Goal: Information Seeking & Learning: Check status

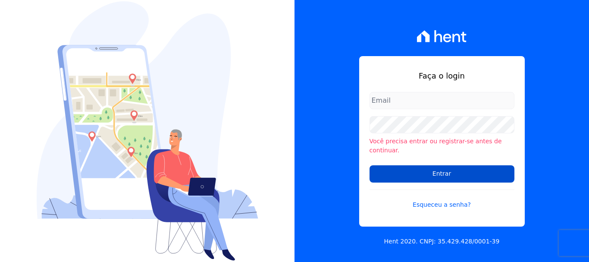
type input "[PERSON_NAME][EMAIL_ADDRESS][PERSON_NAME][DOMAIN_NAME]"
click at [455, 165] on input "Entrar" at bounding box center [442, 173] width 145 height 17
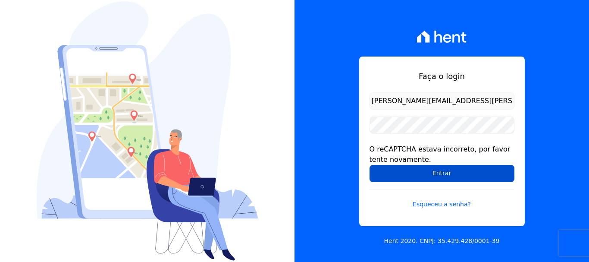
click at [438, 175] on input "Entrar" at bounding box center [442, 173] width 145 height 17
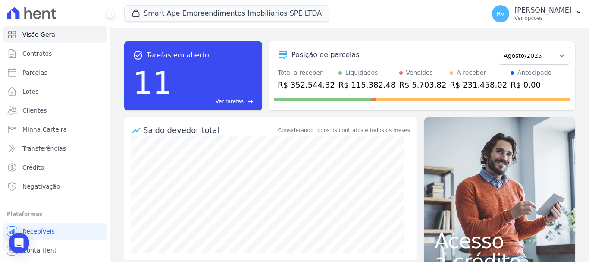
scroll to position [16, 0]
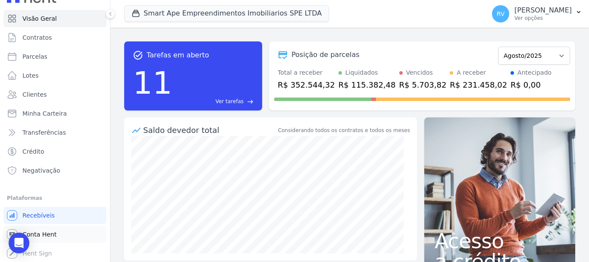
click at [59, 235] on link "Conta Hent" at bounding box center [54, 234] width 103 height 17
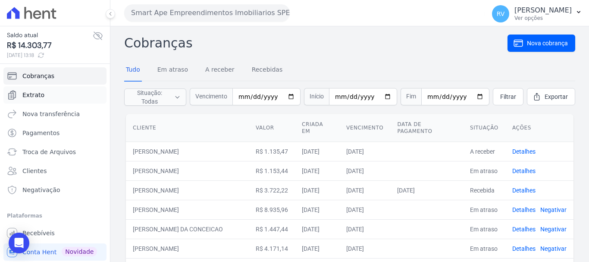
click at [63, 96] on link "Extrato" at bounding box center [54, 94] width 103 height 17
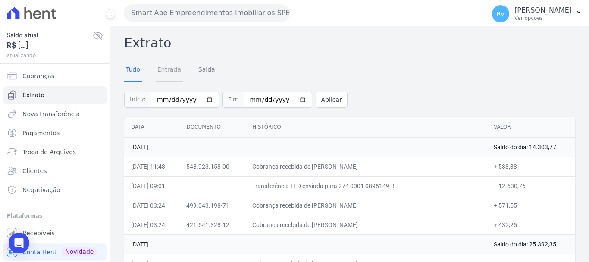
click at [169, 67] on link "Entrada" at bounding box center [169, 70] width 27 height 22
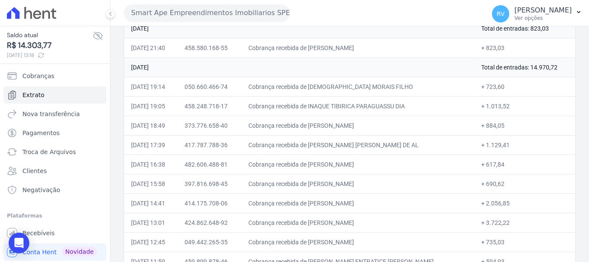
scroll to position [216, 0]
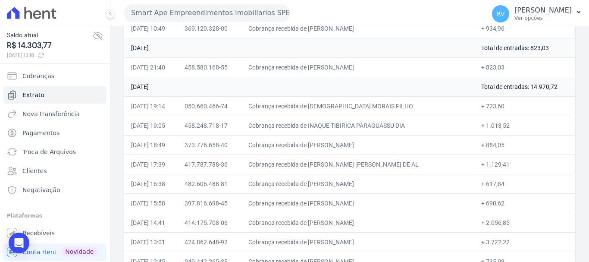
drag, startPoint x: 328, startPoint y: 104, endPoint x: 379, endPoint y: 102, distance: 51.0
click at [379, 102] on td "Cobrança recebida de DEUSLAR MORAIS FILHO" at bounding box center [357, 105] width 233 height 19
click at [430, 119] on td "Cobrança recebida de INAQUE TIBIRICA PARAGUASSU DIA" at bounding box center [357, 125] width 233 height 19
drag, startPoint x: 329, startPoint y: 103, endPoint x: 421, endPoint y: 122, distance: 94.6
click at [399, 107] on td "Cobrança recebida de DEUSLAR MORAIS FILHO" at bounding box center [357, 105] width 233 height 19
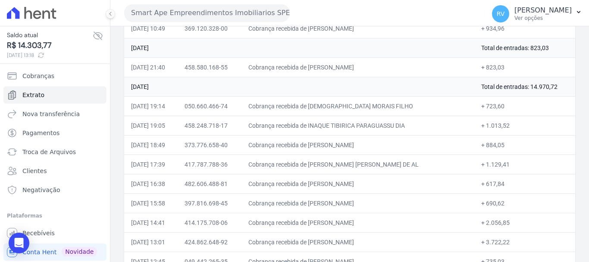
copy td "DEUSLAR MORAIS FILHO"
drag, startPoint x: 479, startPoint y: 108, endPoint x: 501, endPoint y: 108, distance: 22.4
click at [501, 108] on td "+ 723,60" at bounding box center [524, 105] width 101 height 19
copy td "723,60"
drag, startPoint x: 327, startPoint y: 124, endPoint x: 407, endPoint y: 126, distance: 79.4
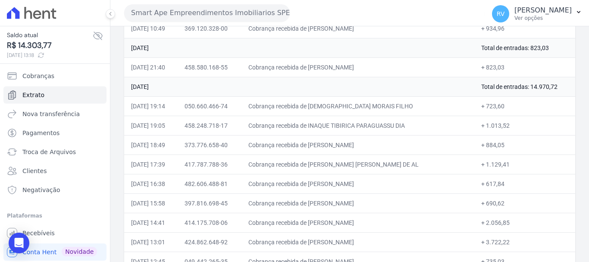
click at [407, 126] on td "Cobrança recebida de INAQUE TIBIRICA PARAGUASSU DIA" at bounding box center [357, 125] width 233 height 19
copy td "INAQUE TIBIRICA PARAGUAS"
drag, startPoint x: 479, startPoint y: 107, endPoint x: 495, endPoint y: 107, distance: 16.8
click at [495, 107] on td "+ 723,60" at bounding box center [524, 105] width 101 height 19
copy td "723,60"
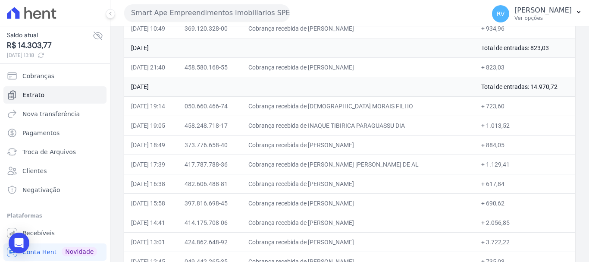
drag, startPoint x: 328, startPoint y: 125, endPoint x: 410, endPoint y: 126, distance: 82.4
click at [410, 126] on td "Cobrança recebida de INAQUE TIBIRICA PARAGUASSU DIA" at bounding box center [357, 125] width 233 height 19
copy td "INAQUE TIBIRICA PARAGUASS"
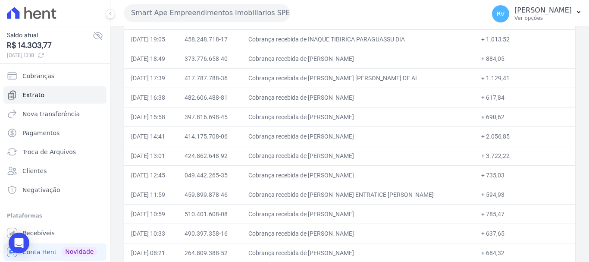
scroll to position [259, 0]
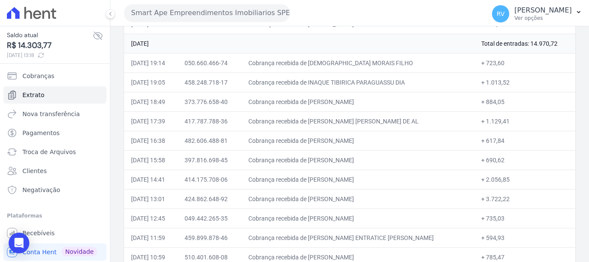
drag, startPoint x: 479, startPoint y: 79, endPoint x: 501, endPoint y: 83, distance: 21.8
click at [501, 83] on td "+ 1.013,52" at bounding box center [524, 81] width 101 height 19
copy td "1.013,52"
drag, startPoint x: 329, startPoint y: 101, endPoint x: 392, endPoint y: 101, distance: 63.0
click at [392, 101] on td "Cobrança recebida de MARIO SERGIO DA SILVA" at bounding box center [357, 101] width 233 height 19
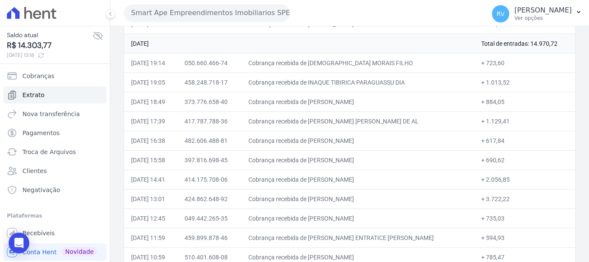
copy td "MARIO SERGIO DA SILV"
drag, startPoint x: 330, startPoint y: 119, endPoint x: 391, endPoint y: 122, distance: 60.9
click at [391, 122] on td "Cobrança recebida de WADSON ROBERTO GUIMARAES DE AL" at bounding box center [357, 120] width 233 height 19
drag, startPoint x: 328, startPoint y: 122, endPoint x: 411, endPoint y: 122, distance: 82.4
click at [411, 122] on td "Cobrança recebida de WADSON ROBERTO GUIMARAES DE AL" at bounding box center [357, 120] width 233 height 19
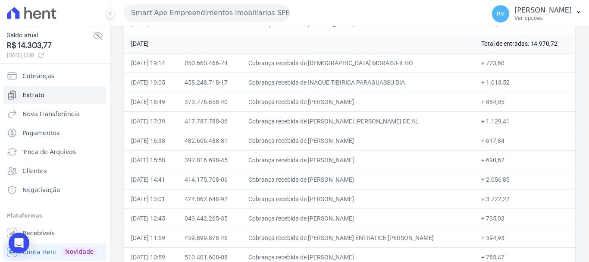
copy td "WADSON ROBERTO GUIMARAE"
drag, startPoint x: 480, startPoint y: 121, endPoint x: 510, endPoint y: 123, distance: 30.7
click at [510, 123] on td "+ 1.129,41" at bounding box center [524, 120] width 101 height 19
copy td "1.129,41"
drag, startPoint x: 327, startPoint y: 140, endPoint x: 411, endPoint y: 139, distance: 84.1
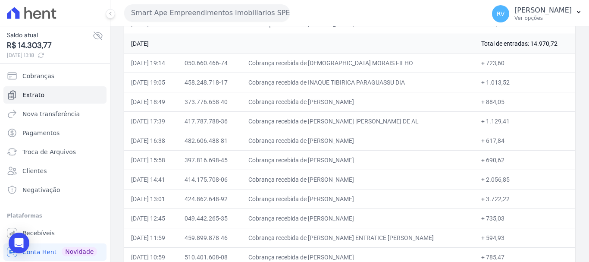
click at [411, 139] on td "Cobrança recebida de JOAO VICTOR DA SILVA ROCHA" at bounding box center [357, 140] width 233 height 19
copy td "JOAO VICTOR DA SILVA ROCHA"
drag, startPoint x: 480, startPoint y: 142, endPoint x: 497, endPoint y: 142, distance: 17.2
click at [497, 142] on td "+ 617,84" at bounding box center [524, 140] width 101 height 19
click at [491, 141] on td "+ 617,84" at bounding box center [524, 140] width 101 height 19
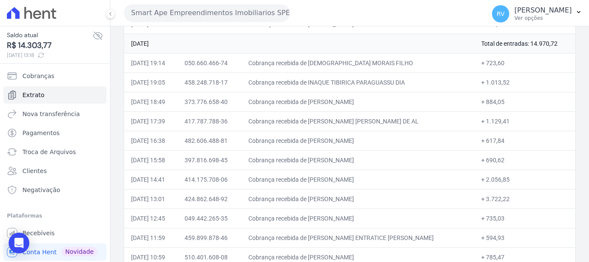
drag, startPoint x: 479, startPoint y: 141, endPoint x: 500, endPoint y: 141, distance: 21.1
click at [500, 141] on td "+ 617,84" at bounding box center [524, 140] width 101 height 19
drag, startPoint x: 328, startPoint y: 160, endPoint x: 393, endPoint y: 162, distance: 65.6
click at [393, 162] on td "Cobrança recebida de LARISSA LORENA DE ALMEIDA" at bounding box center [357, 159] width 233 height 19
click at [335, 163] on td "Cobrança recebida de LARISSA LORENA DE ALMEIDA" at bounding box center [357, 159] width 233 height 19
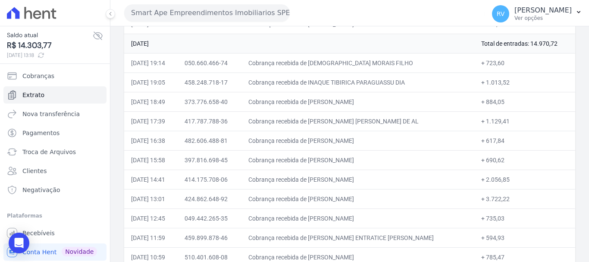
drag, startPoint x: 327, startPoint y: 161, endPoint x: 395, endPoint y: 160, distance: 67.3
click at [395, 160] on td "Cobrança recebida de LARISSA LORENA DE ALMEIDA" at bounding box center [357, 159] width 233 height 19
drag, startPoint x: 478, startPoint y: 160, endPoint x: 496, endPoint y: 159, distance: 18.1
click at [496, 159] on td "+ 690,62" at bounding box center [524, 159] width 101 height 19
drag, startPoint x: 328, startPoint y: 179, endPoint x: 401, endPoint y: 179, distance: 73.3
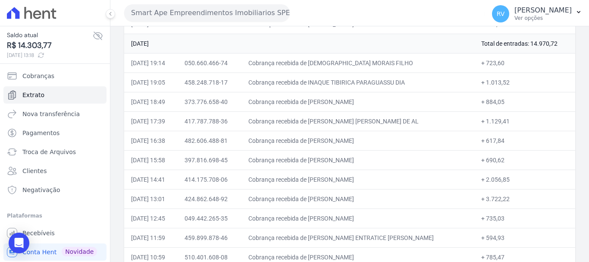
click at [401, 179] on td "Cobrança recebida de BEATRIZ NATALIA NAIMAITE" at bounding box center [357, 178] width 233 height 19
drag, startPoint x: 479, startPoint y: 178, endPoint x: 501, endPoint y: 179, distance: 22.0
click at [501, 179] on td "+ 2.056,85" at bounding box center [524, 178] width 101 height 19
click at [487, 175] on td "+ 2.056,85" at bounding box center [524, 178] width 101 height 19
drag, startPoint x: 479, startPoint y: 179, endPoint x: 502, endPoint y: 181, distance: 23.4
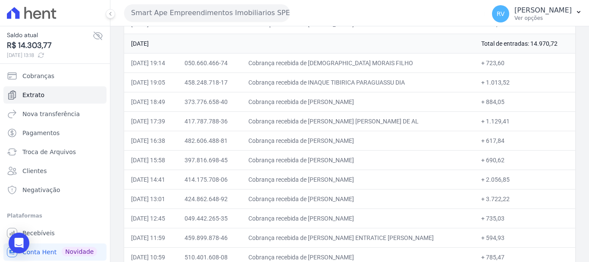
click at [502, 181] on td "+ 2.056,85" at bounding box center [524, 178] width 101 height 19
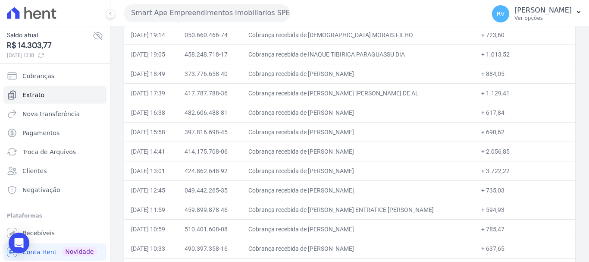
scroll to position [302, 0]
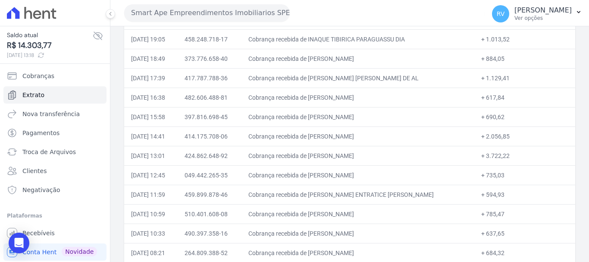
drag, startPoint x: 330, startPoint y: 155, endPoint x: 349, endPoint y: 155, distance: 19.4
click at [371, 154] on td "Cobrança recebida de HENRIQUE DINIZ NOREIKA" at bounding box center [357, 155] width 233 height 19
drag, startPoint x: 328, startPoint y: 155, endPoint x: 390, endPoint y: 162, distance: 62.4
click at [390, 162] on td "Cobrança recebida de HENRIQUE DINIZ NOREIKA" at bounding box center [357, 155] width 233 height 19
drag, startPoint x: 479, startPoint y: 154, endPoint x: 503, endPoint y: 154, distance: 24.1
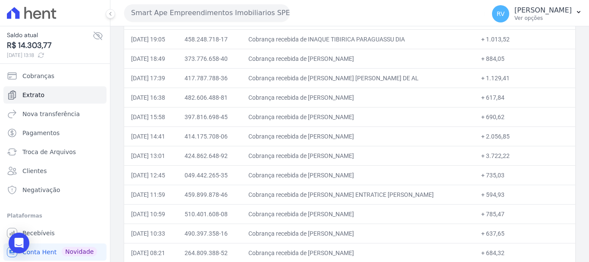
click at [503, 154] on td "+ 3.722,22" at bounding box center [524, 155] width 101 height 19
click at [482, 155] on td "+ 3.722,22" at bounding box center [524, 155] width 101 height 19
drag, startPoint x: 478, startPoint y: 154, endPoint x: 503, endPoint y: 154, distance: 25.0
click at [503, 154] on td "+ 3.722,22" at bounding box center [524, 155] width 101 height 19
drag, startPoint x: 328, startPoint y: 176, endPoint x: 369, endPoint y: 172, distance: 41.2
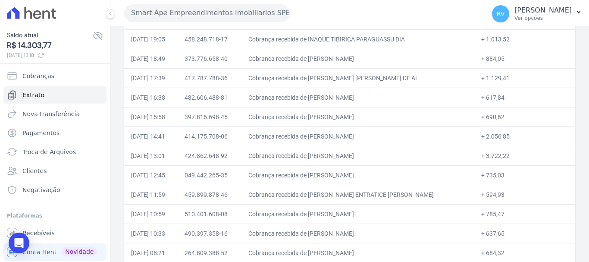
click at [369, 172] on td "Cobrança recebida de Lavinia Leal Santos" at bounding box center [357, 174] width 233 height 19
drag, startPoint x: 479, startPoint y: 177, endPoint x: 499, endPoint y: 177, distance: 20.7
click at [499, 177] on td "+ 735,03" at bounding box center [524, 174] width 101 height 19
drag, startPoint x: 327, startPoint y: 192, endPoint x: 401, endPoint y: 191, distance: 73.7
click at [401, 191] on td "Cobrança recebida de ISABELA ENTRATICE DA SILVA" at bounding box center [357, 194] width 233 height 19
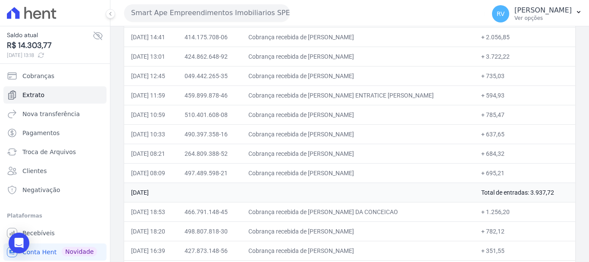
scroll to position [388, 0]
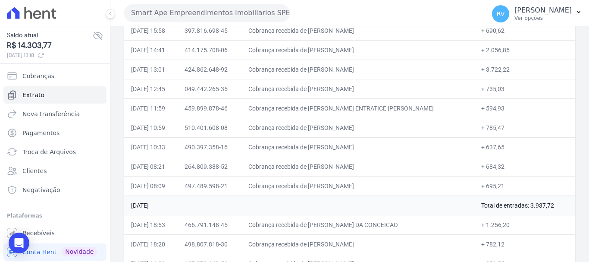
drag, startPoint x: 479, startPoint y: 107, endPoint x: 496, endPoint y: 108, distance: 16.9
click at [496, 108] on td "+ 594,93" at bounding box center [524, 107] width 101 height 19
drag, startPoint x: 328, startPoint y: 127, endPoint x: 421, endPoint y: 124, distance: 93.6
click at [421, 124] on td "Cobrança recebida de VICTOR NOGUEIRA MAZZONI HERMAN" at bounding box center [357, 127] width 233 height 19
drag, startPoint x: 480, startPoint y: 128, endPoint x: 495, endPoint y: 128, distance: 16.0
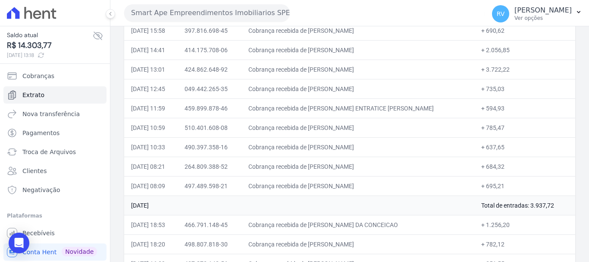
click at [495, 128] on td "+ 785,47" at bounding box center [524, 127] width 101 height 19
drag, startPoint x: 329, startPoint y: 146, endPoint x: 394, endPoint y: 146, distance: 65.1
click at [394, 146] on td "Cobrança recebida de GUILBERTH SANDER DUARTE BATIST" at bounding box center [357, 146] width 233 height 19
drag, startPoint x: 480, startPoint y: 144, endPoint x: 497, endPoint y: 144, distance: 17.2
click at [497, 144] on td "+ 637,65" at bounding box center [524, 146] width 101 height 19
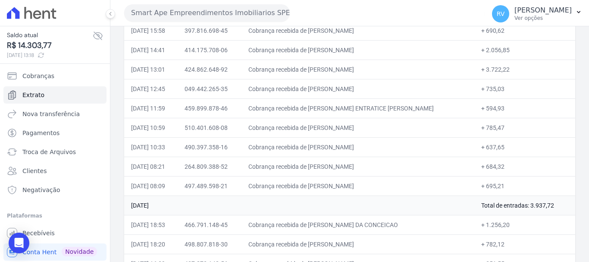
drag, startPoint x: 328, startPoint y: 167, endPoint x: 382, endPoint y: 167, distance: 53.9
click at [382, 167] on td "Cobrança recebida de JESIEL PEREIRA BOTELHO" at bounding box center [357, 166] width 233 height 19
drag, startPoint x: 479, startPoint y: 165, endPoint x: 503, endPoint y: 166, distance: 23.7
click at [503, 166] on td "+ 684,32" at bounding box center [524, 166] width 101 height 19
drag, startPoint x: 328, startPoint y: 184, endPoint x: 411, endPoint y: 185, distance: 83.7
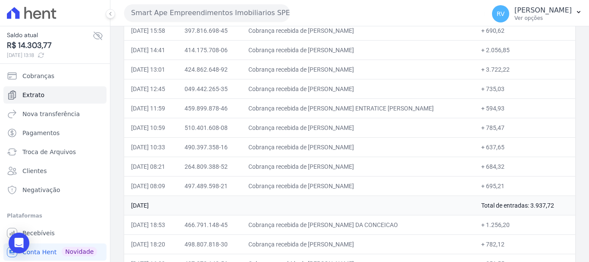
click at [411, 185] on td "Cobrança recebida de LAIANE RODRIGUES DE PAULA PERE" at bounding box center [357, 185] width 233 height 19
drag, startPoint x: 477, startPoint y: 184, endPoint x: 497, endPoint y: 185, distance: 19.9
click at [497, 185] on td "+ 695,21" at bounding box center [524, 185] width 101 height 19
drag, startPoint x: 479, startPoint y: 186, endPoint x: 499, endPoint y: 184, distance: 19.5
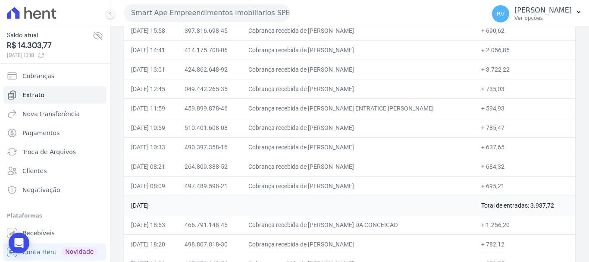
click at [499, 184] on td "+ 695,21" at bounding box center [524, 185] width 101 height 19
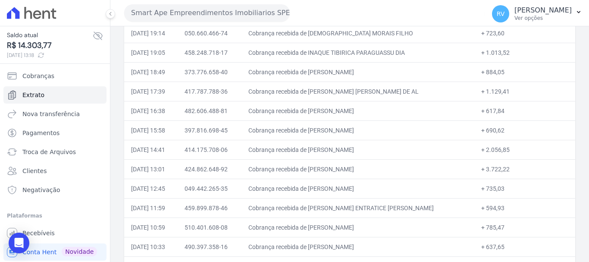
scroll to position [302, 0]
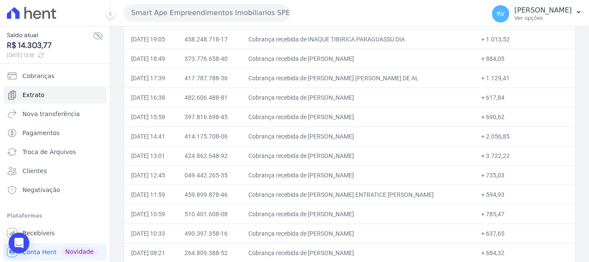
drag, startPoint x: 484, startPoint y: 154, endPoint x: 494, endPoint y: 155, distance: 10.0
click at [495, 155] on td "+ 3.722,22" at bounding box center [524, 155] width 101 height 19
drag, startPoint x: 480, startPoint y: 158, endPoint x: 504, endPoint y: 158, distance: 24.1
click at [504, 158] on td "+ 3.722,22" at bounding box center [524, 155] width 101 height 19
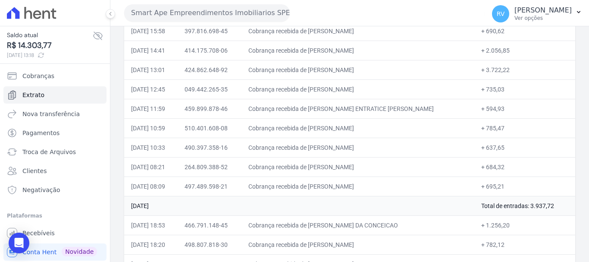
scroll to position [474, 0]
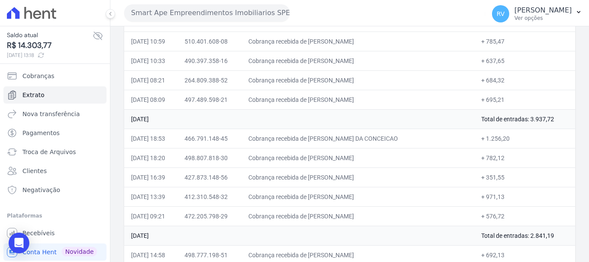
drag, startPoint x: 327, startPoint y: 138, endPoint x: 388, endPoint y: 138, distance: 60.8
click at [388, 138] on td "Cobrança recebida de VITOR HUGO DA CONCEICAO" at bounding box center [357, 138] width 233 height 19
drag, startPoint x: 329, startPoint y: 157, endPoint x: 383, endPoint y: 159, distance: 54.4
click at [383, 159] on td "Cobrança recebida de MARIANA LIMA DE SOUSA" at bounding box center [357, 157] width 233 height 19
drag, startPoint x: 479, startPoint y: 159, endPoint x: 500, endPoint y: 161, distance: 21.2
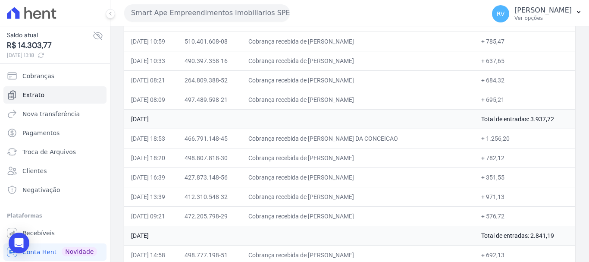
click at [500, 161] on td "+ 782,12" at bounding box center [524, 157] width 101 height 19
drag, startPoint x: 328, startPoint y: 177, endPoint x: 392, endPoint y: 176, distance: 63.4
click at [392, 176] on td "Cobrança recebida de DANILO RODRIGO DOS SANTOS" at bounding box center [357, 176] width 233 height 19
drag, startPoint x: 479, startPoint y: 179, endPoint x: 502, endPoint y: 178, distance: 22.4
click at [502, 178] on td "+ 351,55" at bounding box center [524, 176] width 101 height 19
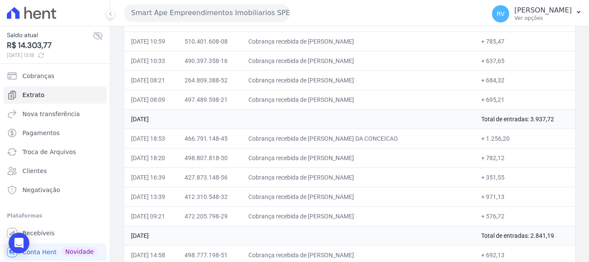
drag, startPoint x: 329, startPoint y: 196, endPoint x: 407, endPoint y: 191, distance: 78.2
click at [407, 191] on td "Cobrança recebida de CAMILA HELENA PAES DE CASTRO" at bounding box center [357, 196] width 233 height 19
drag, startPoint x: 480, startPoint y: 194, endPoint x: 497, endPoint y: 198, distance: 17.3
click at [497, 198] on td "+ 971,13" at bounding box center [524, 196] width 101 height 19
drag, startPoint x: 329, startPoint y: 213, endPoint x: 393, endPoint y: 215, distance: 64.3
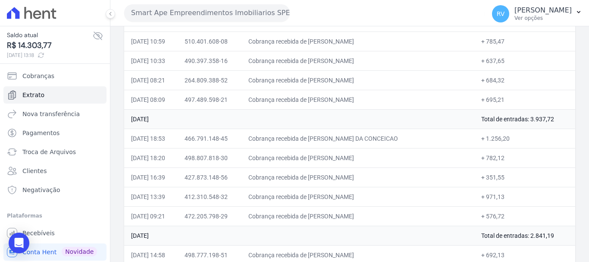
click at [393, 215] on td "Cobrança recebida de GABRIEL MARTELLI PERETTO" at bounding box center [357, 215] width 233 height 19
drag, startPoint x: 480, startPoint y: 214, endPoint x: 500, endPoint y: 217, distance: 20.1
click at [500, 217] on td "+ 576,72" at bounding box center [524, 215] width 101 height 19
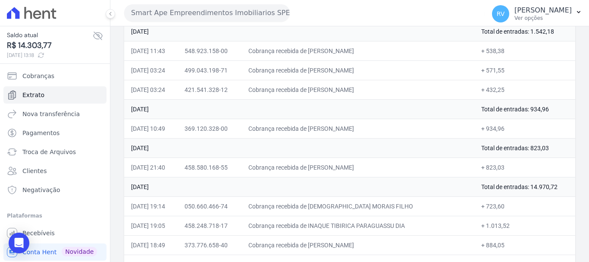
scroll to position [86, 0]
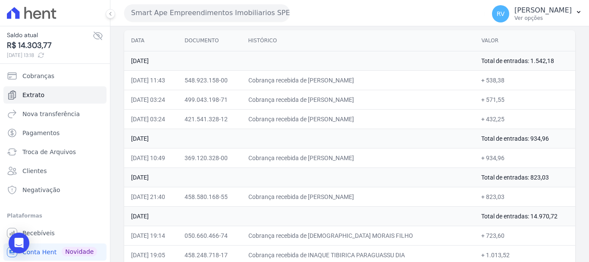
drag, startPoint x: 329, startPoint y: 195, endPoint x: 354, endPoint y: 195, distance: 25.0
click at [367, 196] on td "Cobrança recebida de RAFAEL DA CUNHA FERREIRA" at bounding box center [357, 196] width 233 height 19
drag, startPoint x: 328, startPoint y: 197, endPoint x: 392, endPoint y: 198, distance: 63.8
click at [392, 198] on td "Cobrança recebida de RAFAEL DA CUNHA FERREIRA" at bounding box center [357, 196] width 233 height 19
drag, startPoint x: 479, startPoint y: 198, endPoint x: 494, endPoint y: 197, distance: 15.1
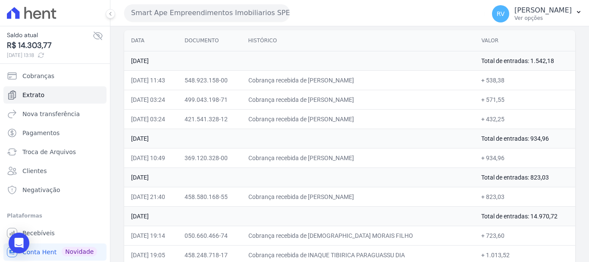
click at [494, 197] on td "+ 823,03" at bounding box center [524, 196] width 101 height 19
click at [489, 196] on td "+ 823,03" at bounding box center [524, 196] width 101 height 19
drag, startPoint x: 479, startPoint y: 196, endPoint x: 509, endPoint y: 199, distance: 29.9
click at [504, 199] on td "+ 823,03" at bounding box center [524, 196] width 101 height 19
drag, startPoint x: 331, startPoint y: 157, endPoint x: 367, endPoint y: 155, distance: 36.3
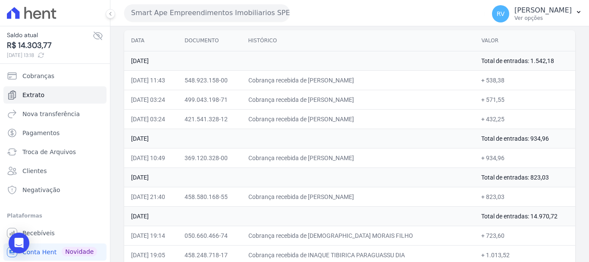
click at [368, 155] on td "Cobrança recebida de HENRIQUE DIAS DA SILVA" at bounding box center [357, 157] width 233 height 19
drag, startPoint x: 329, startPoint y: 155, endPoint x: 409, endPoint y: 159, distance: 80.7
click at [409, 159] on td "Cobrança recebida de HENRIQUE DIAS DA SILVA" at bounding box center [357, 157] width 233 height 19
drag, startPoint x: 480, startPoint y: 157, endPoint x: 495, endPoint y: 160, distance: 15.9
click at [495, 160] on td "+ 934,96" at bounding box center [524, 157] width 101 height 19
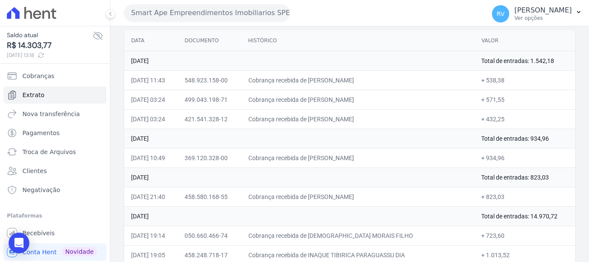
scroll to position [0, 0]
